Goal: Complete application form: Complete application form

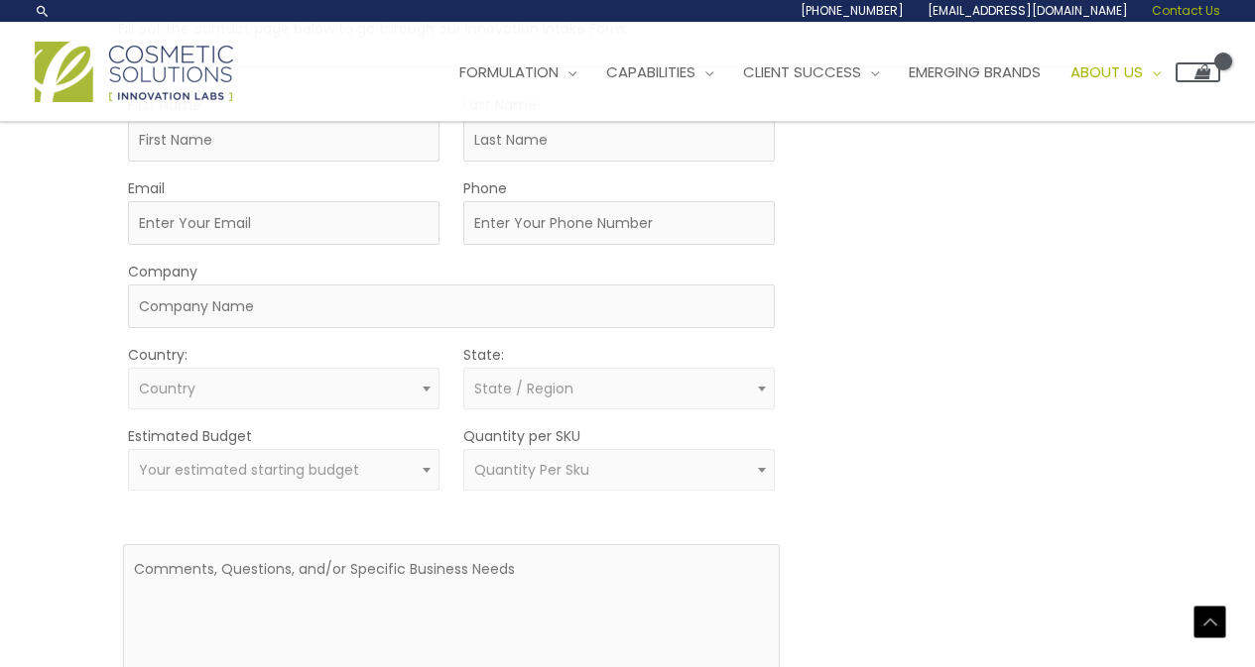
scroll to position [496, 0]
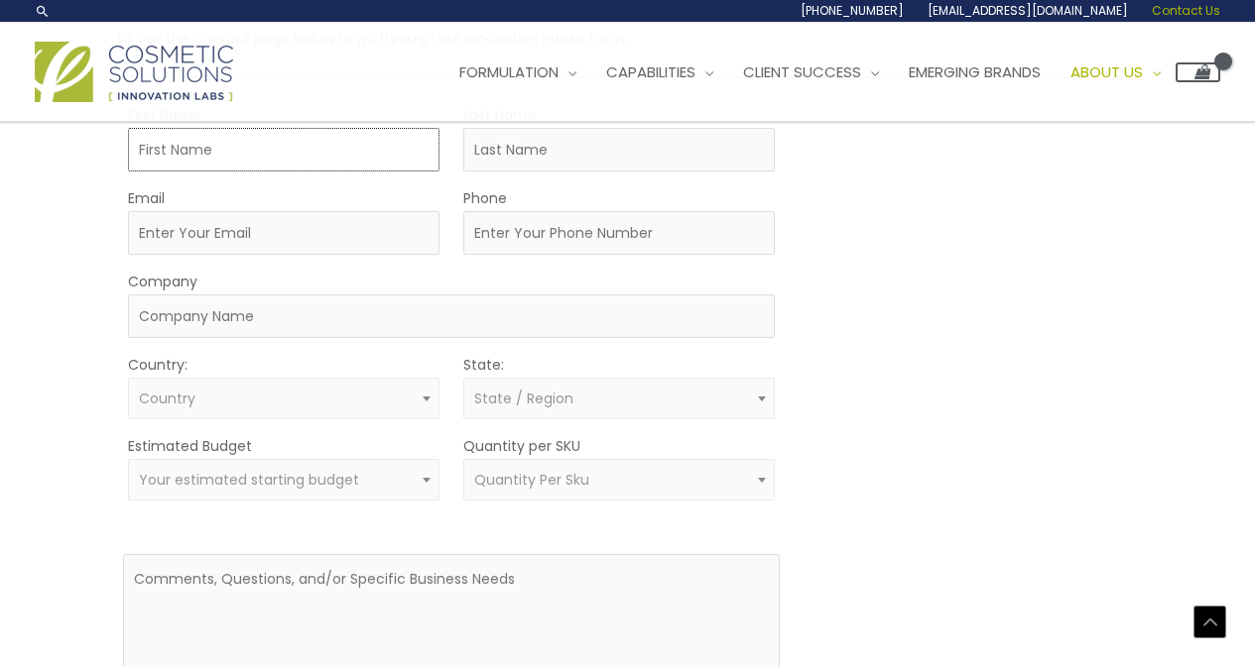
click at [254, 162] on input "First Name" at bounding box center [283, 150] width 311 height 44
type input "DEV"
type input "DIXIT"
type input "[EMAIL_ADDRESS][DOMAIN_NAME]"
type input "09266141479"
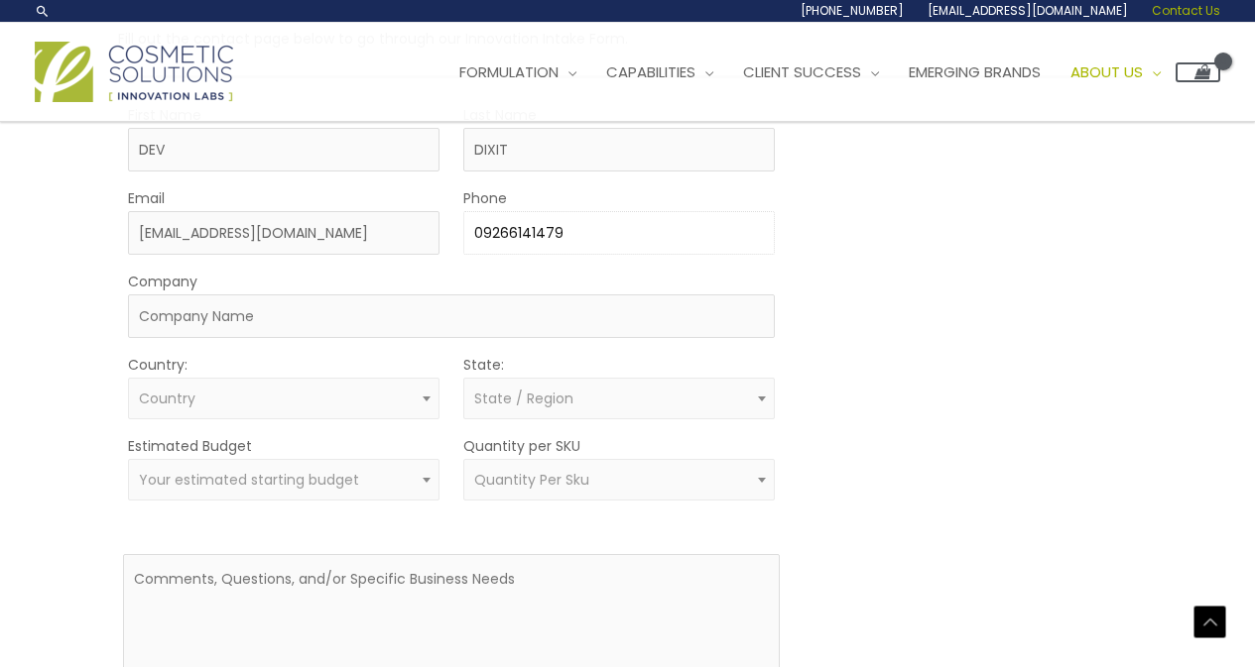
type input "dgtlsolution"
select select "[GEOGRAPHIC_DATA]"
select select
click at [337, 407] on span "× [GEOGRAPHIC_DATA]" at bounding box center [283, 399] width 289 height 19
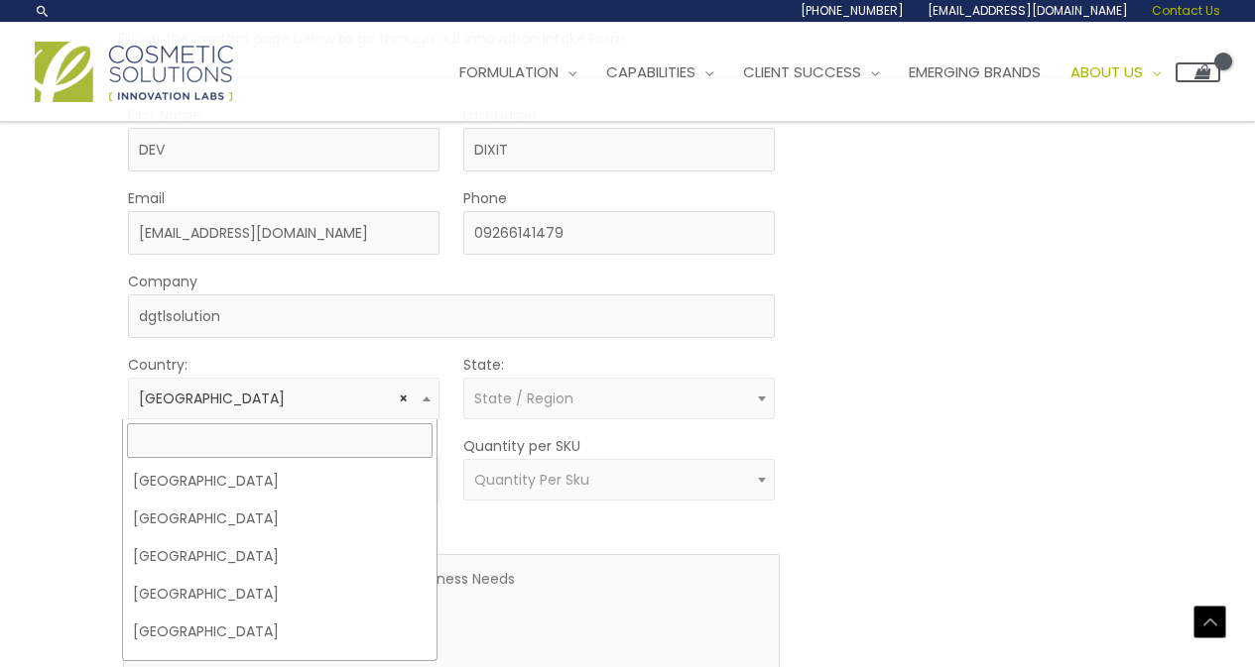
scroll to position [3882, 0]
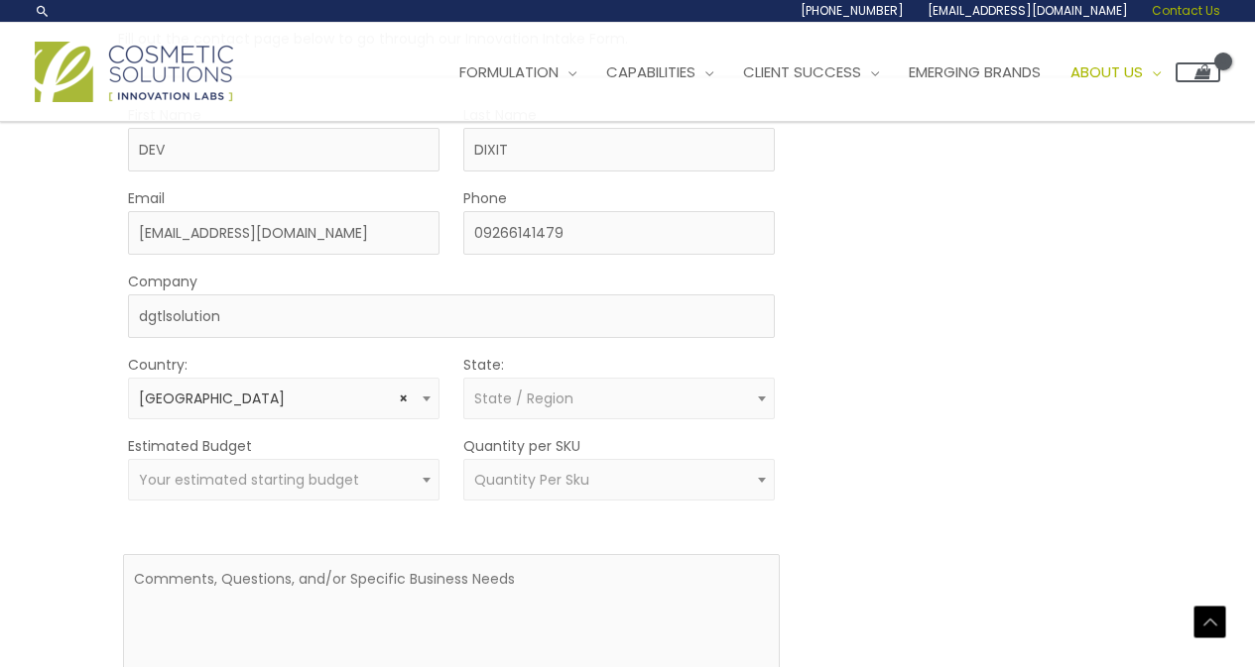
click at [532, 401] on span "State / Region" at bounding box center [523, 399] width 99 height 20
click at [561, 473] on li "No results found" at bounding box center [618, 481] width 313 height 38
click at [370, 527] on form "First Name [PERSON_NAME] Last Name DIXIT Email [EMAIL_ADDRESS][DOMAIN_NAME] Pho…" at bounding box center [451, 432] width 657 height 660
click at [378, 591] on textarea at bounding box center [451, 630] width 657 height 152
paste textarea "I'm Dev, working as an SEO Manager with 8 years of experience in this field. I …"
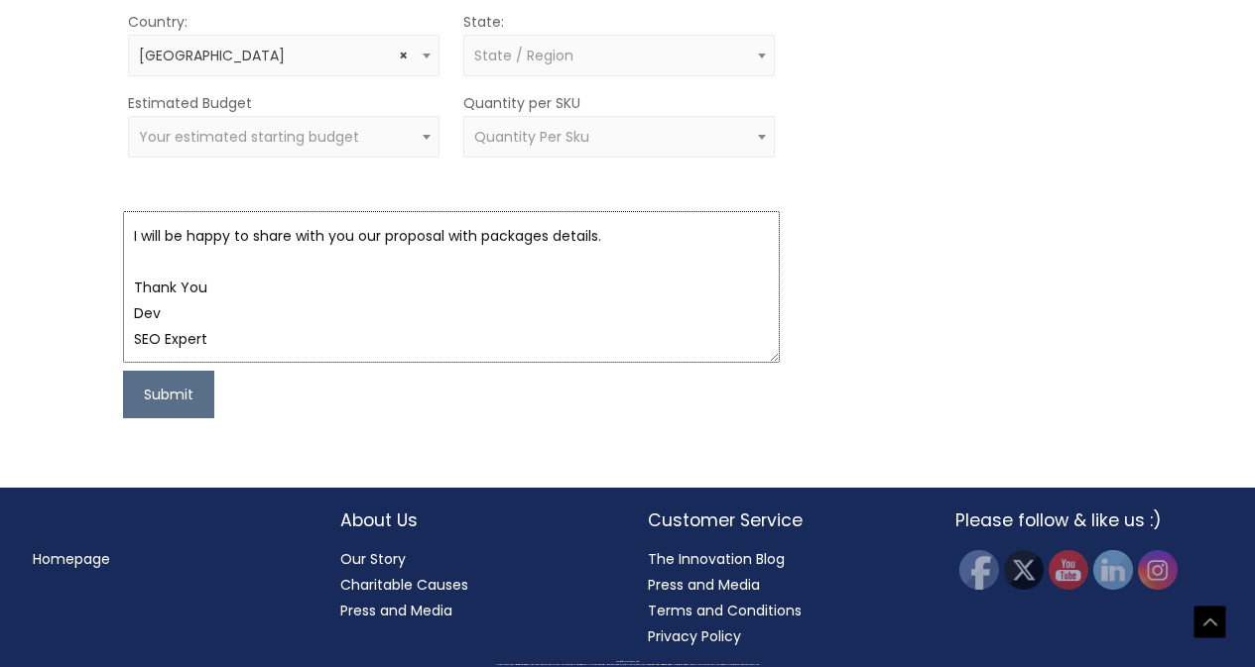
scroll to position [841, 0]
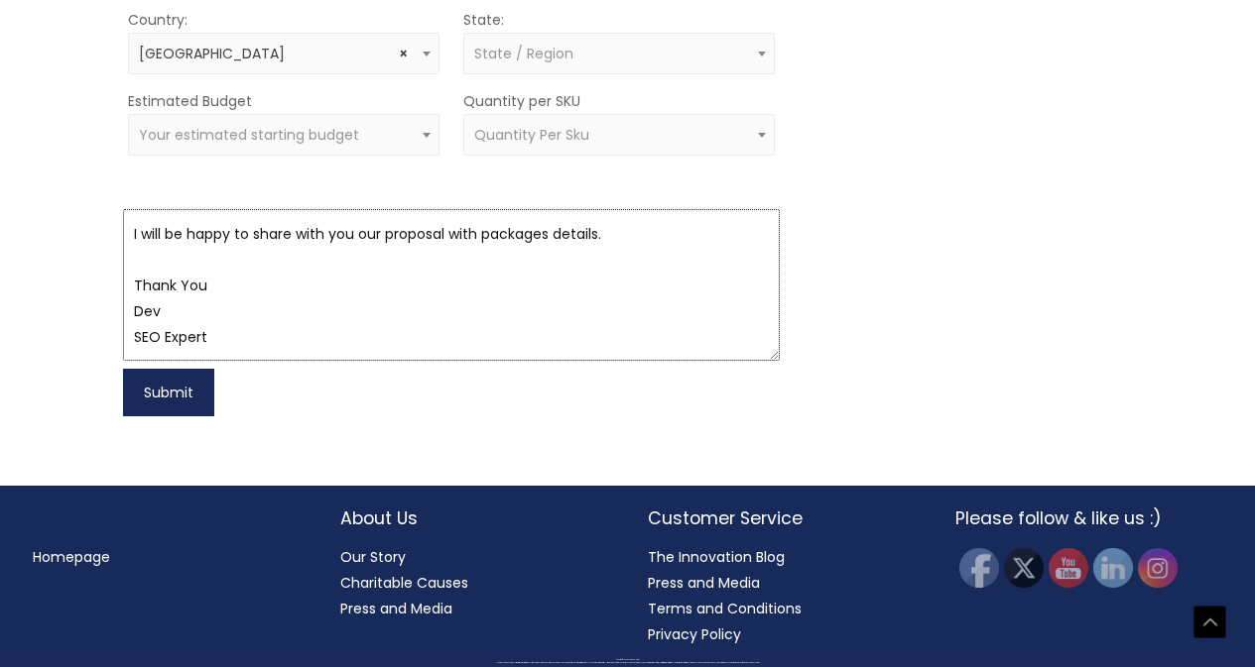
type textarea "I'm Dev, working as an SEO Manager with 8 years of experience in this field. I …"
click at [129, 388] on button "Submit" at bounding box center [168, 393] width 91 height 48
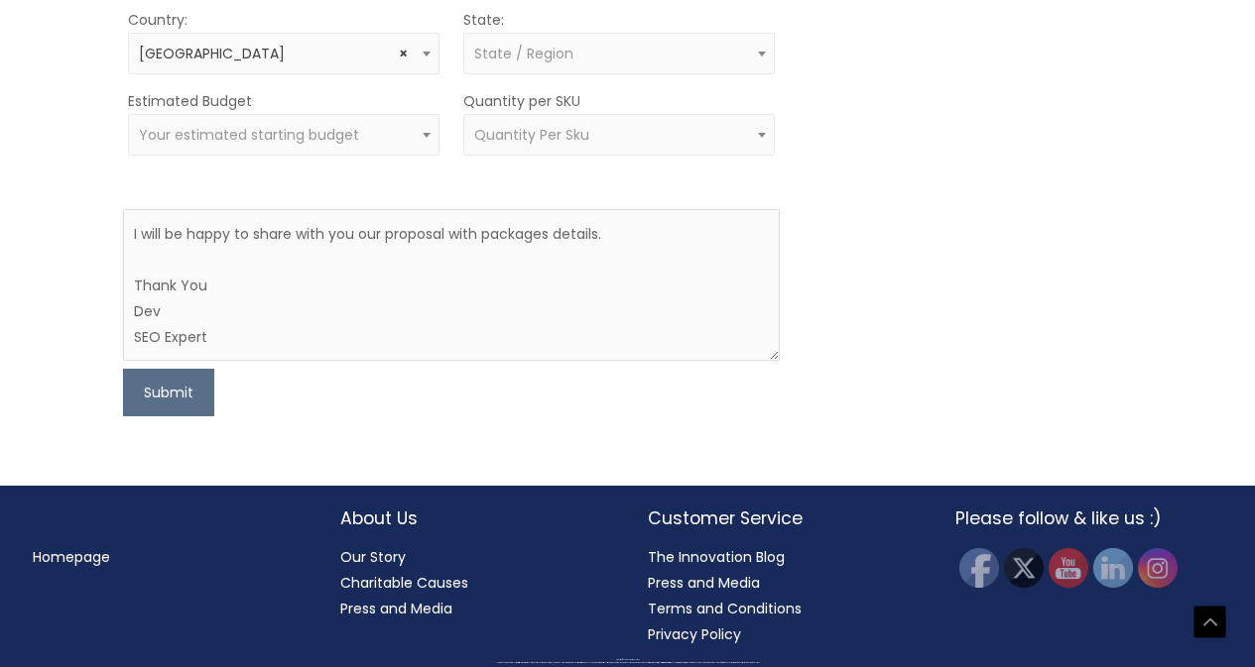
click at [184, 77] on form "First Name [PERSON_NAME] Last Name DIXIT Email [EMAIL_ADDRESS][DOMAIN_NAME] Pho…" at bounding box center [451, 87] width 657 height 660
click at [190, 89] on label "Estimated Budget" at bounding box center [190, 101] width 124 height 26
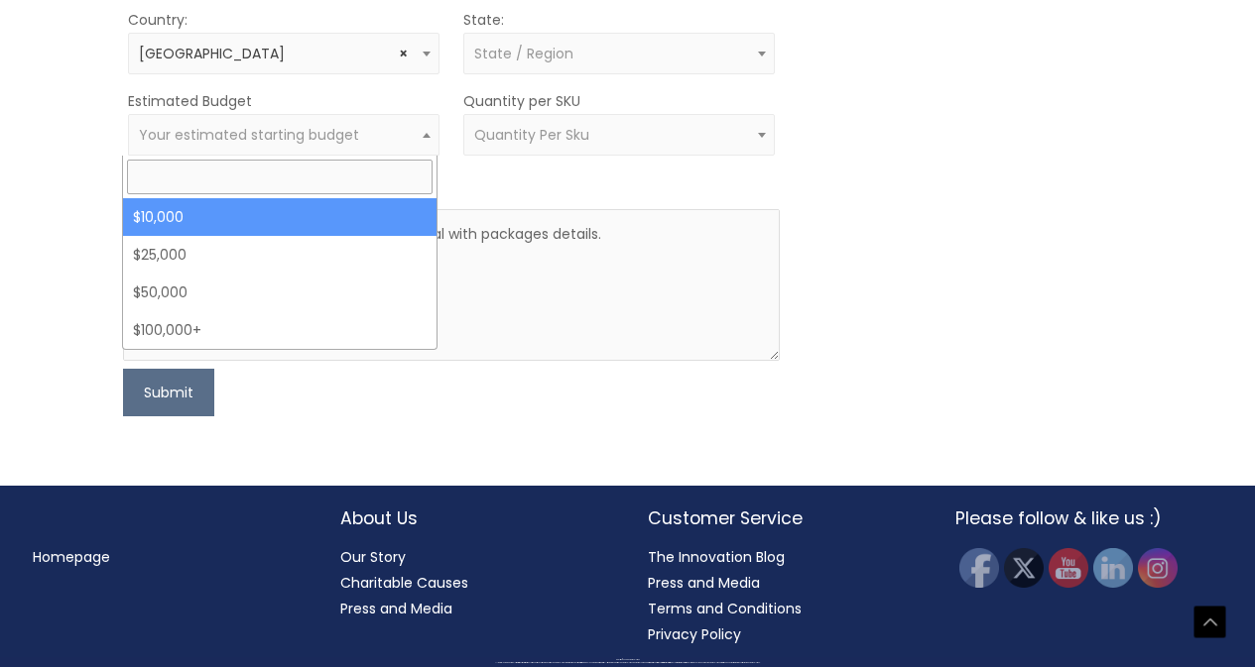
click at [204, 137] on span "Your estimated starting budget" at bounding box center [249, 135] width 220 height 20
select select "10000"
